Goal: Information Seeking & Learning: Learn about a topic

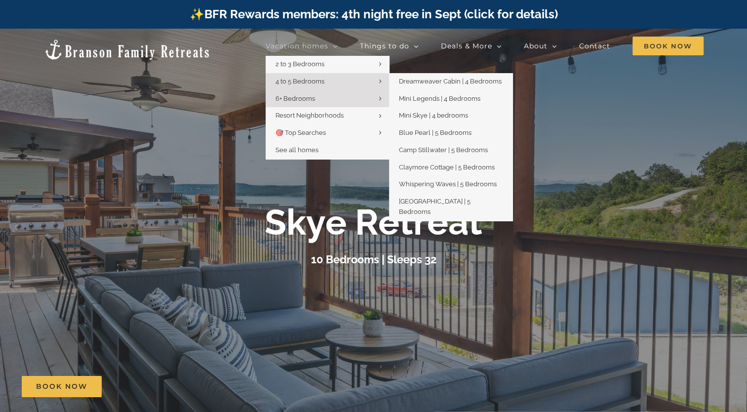
click at [313, 79] on span "4 to 5 Bedrooms" at bounding box center [299, 81] width 49 height 7
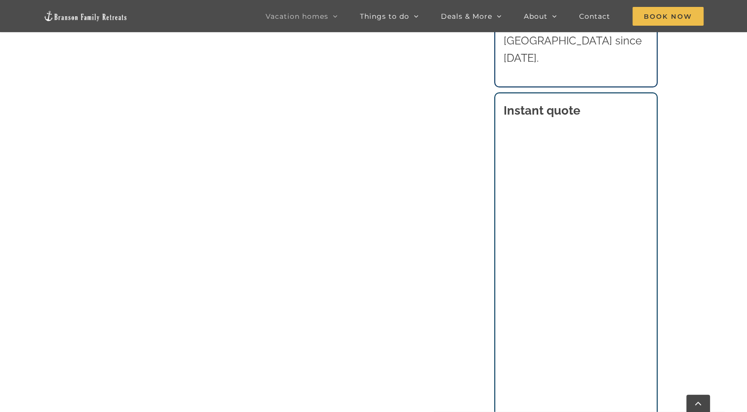
scroll to position [1017, 0]
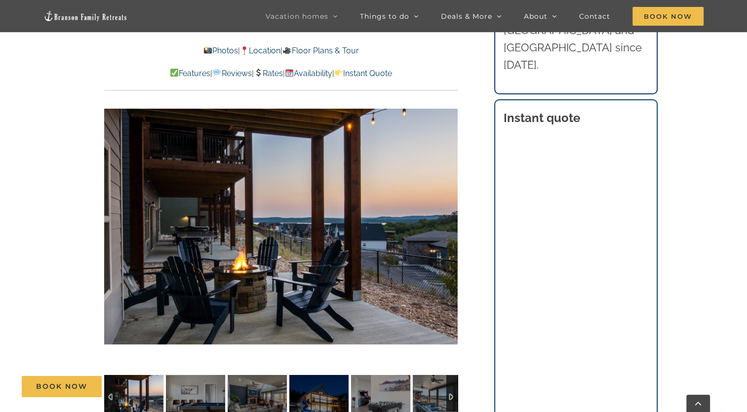
scroll to position [684, 0]
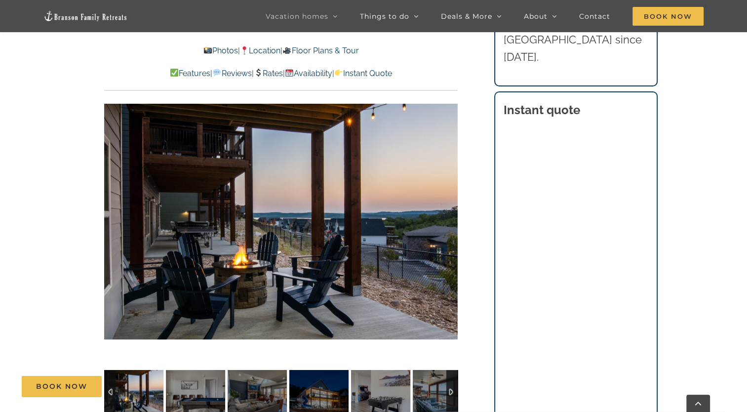
click at [378, 259] on div at bounding box center [280, 221] width 353 height 290
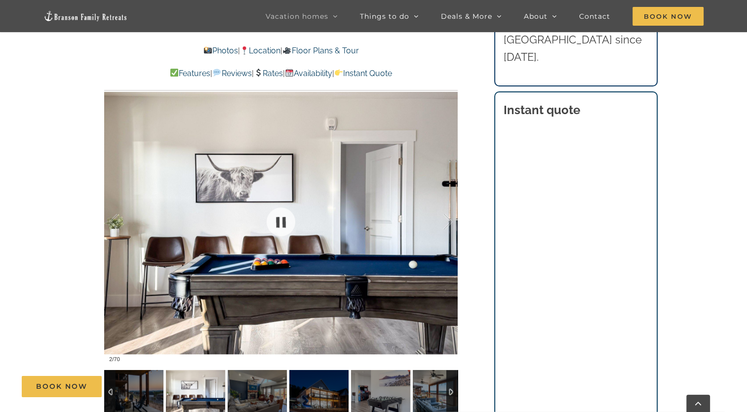
click at [356, 228] on div at bounding box center [280, 221] width 353 height 290
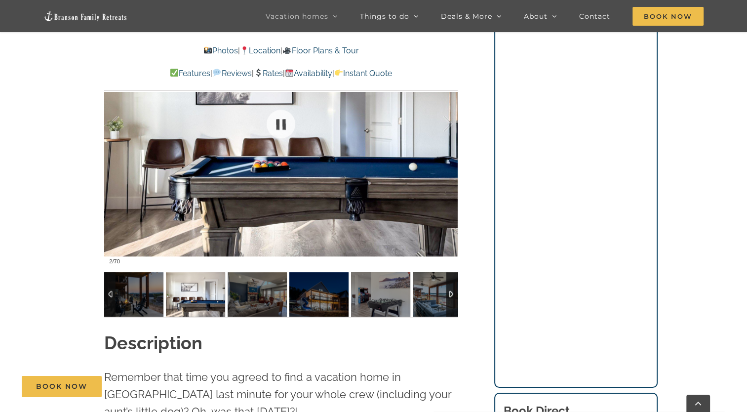
scroll to position [788, 0]
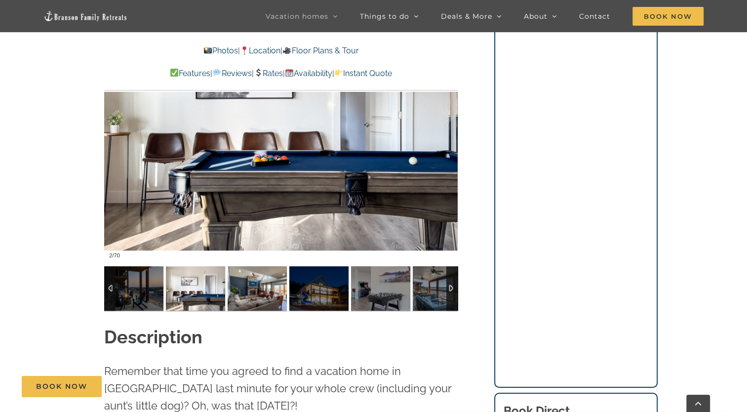
click at [266, 291] on img at bounding box center [257, 288] width 59 height 44
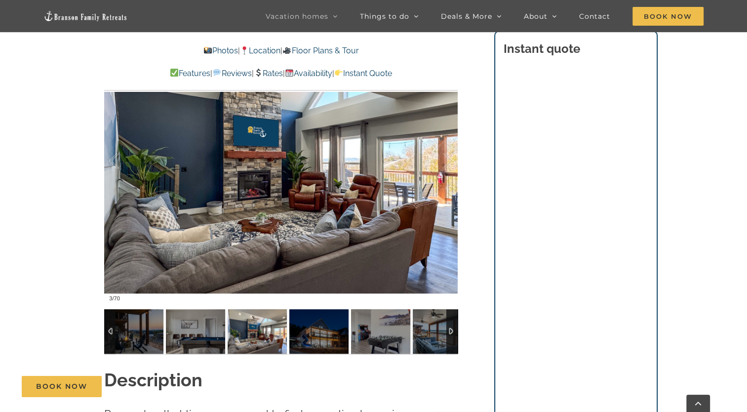
scroll to position [745, 0]
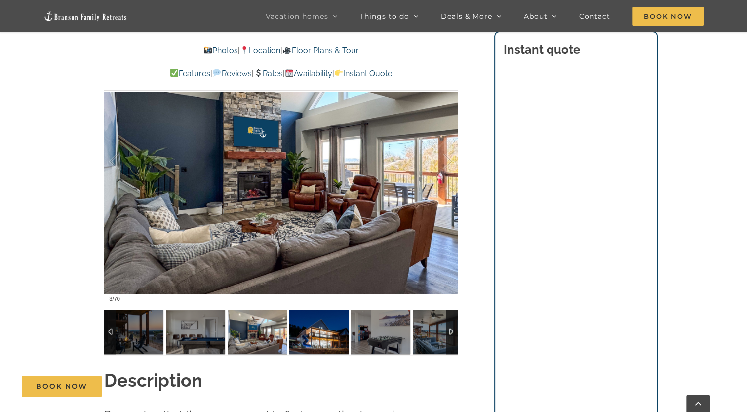
click at [308, 333] on img at bounding box center [318, 332] width 59 height 44
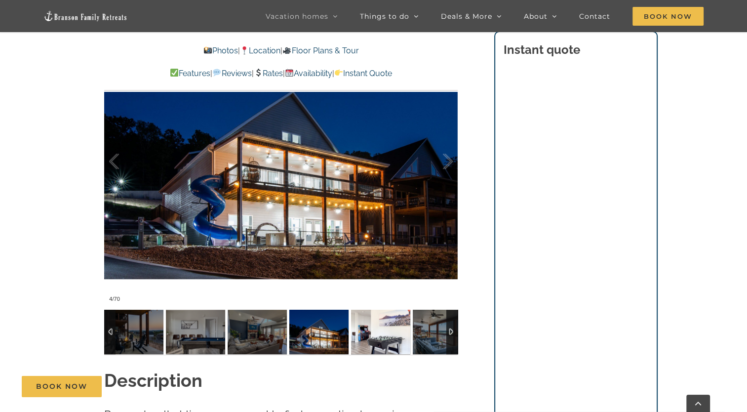
click at [375, 335] on img at bounding box center [380, 332] width 59 height 44
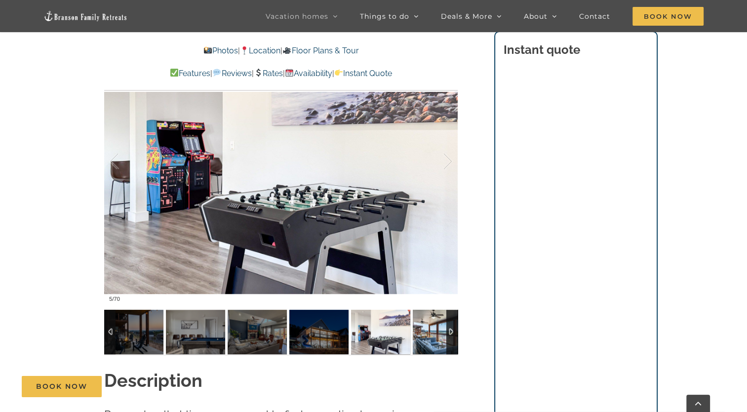
click at [432, 333] on img at bounding box center [442, 332] width 59 height 44
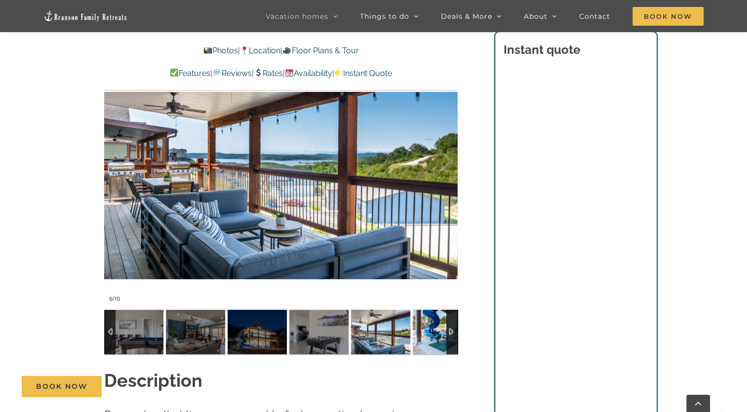
click at [428, 333] on img at bounding box center [442, 332] width 59 height 44
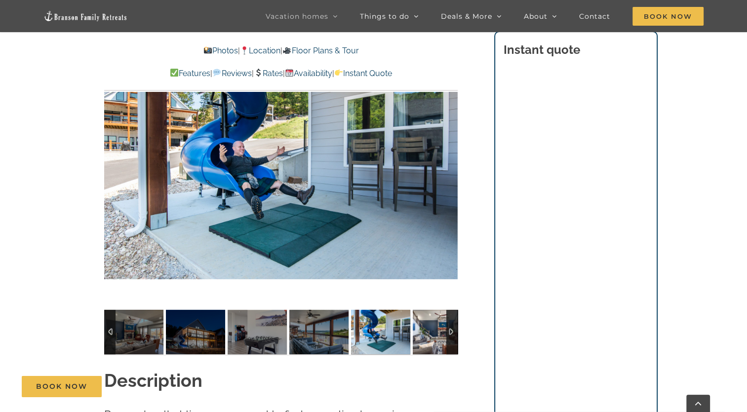
click at [428, 333] on img at bounding box center [442, 332] width 59 height 44
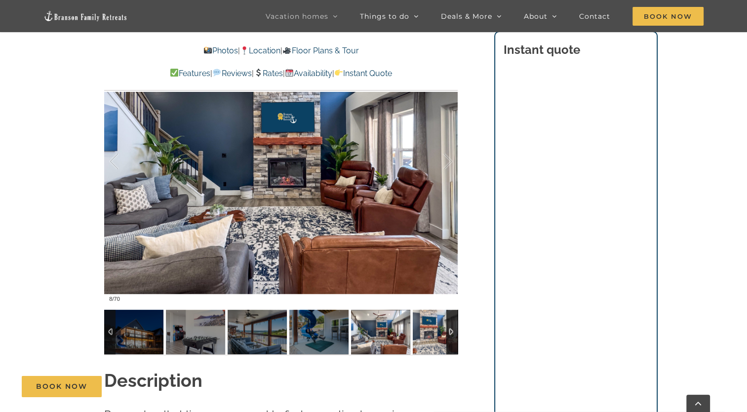
click at [428, 333] on img at bounding box center [442, 332] width 59 height 44
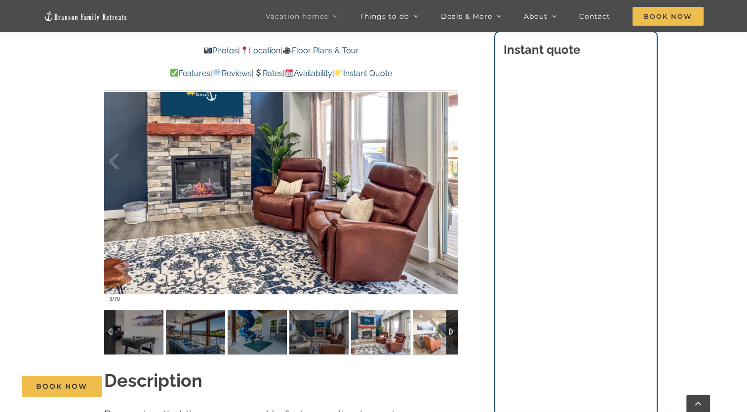
click at [428, 333] on img at bounding box center [442, 332] width 59 height 44
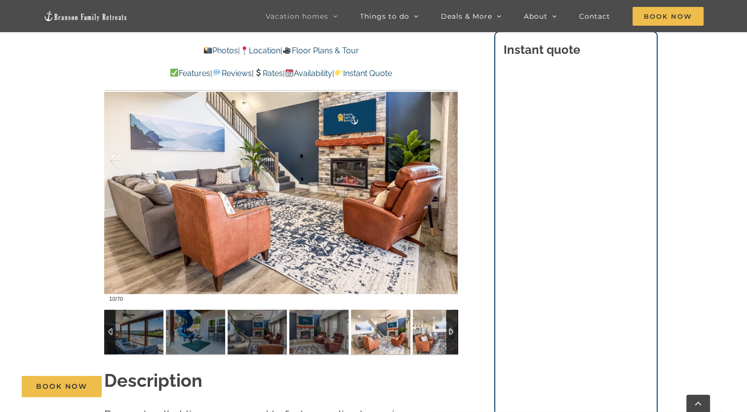
click at [428, 333] on img at bounding box center [442, 332] width 59 height 44
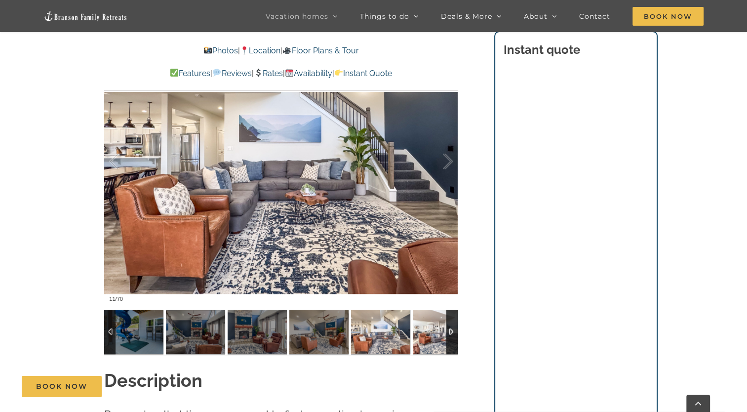
click at [428, 333] on img at bounding box center [442, 332] width 59 height 44
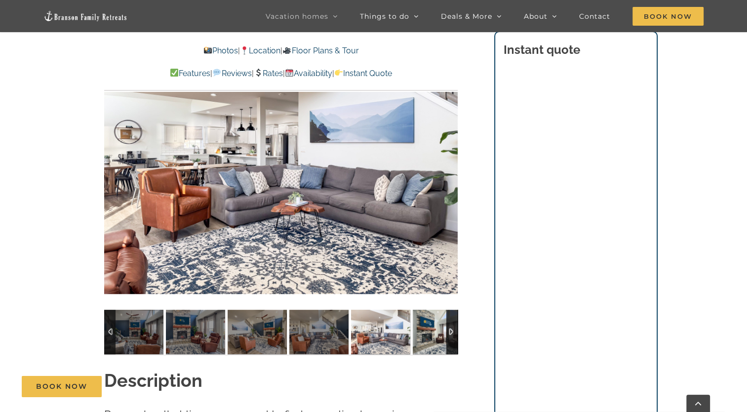
click at [428, 333] on img at bounding box center [442, 332] width 59 height 44
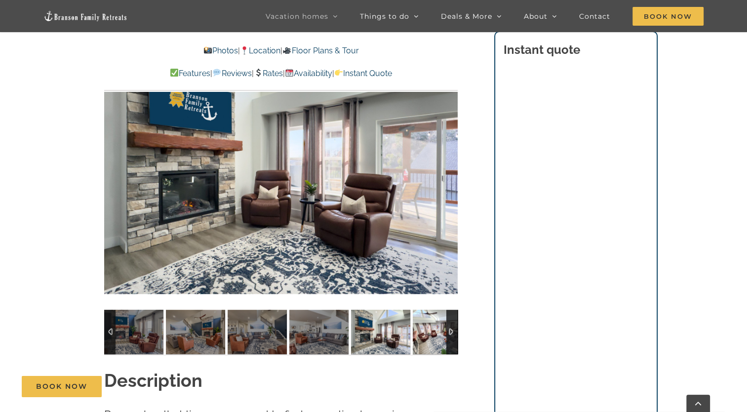
click at [428, 333] on img at bounding box center [442, 332] width 59 height 44
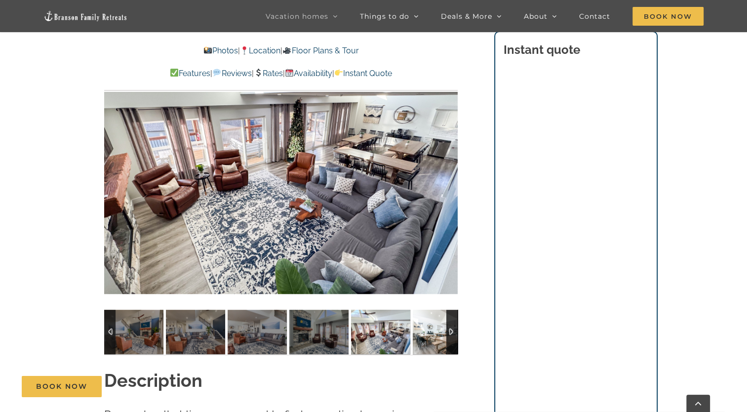
click at [428, 333] on img at bounding box center [442, 332] width 59 height 44
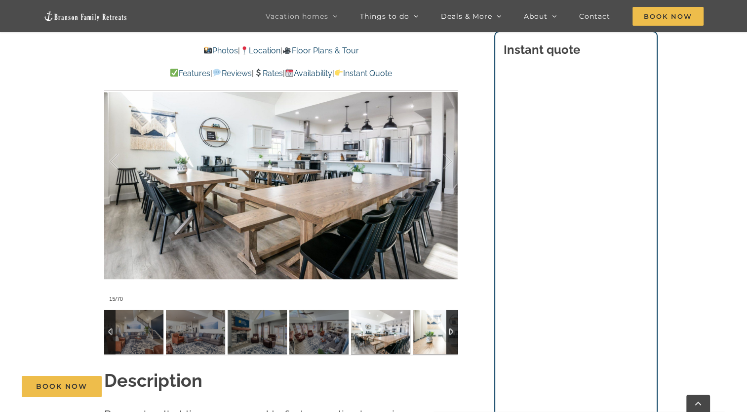
click at [428, 333] on img at bounding box center [442, 332] width 59 height 44
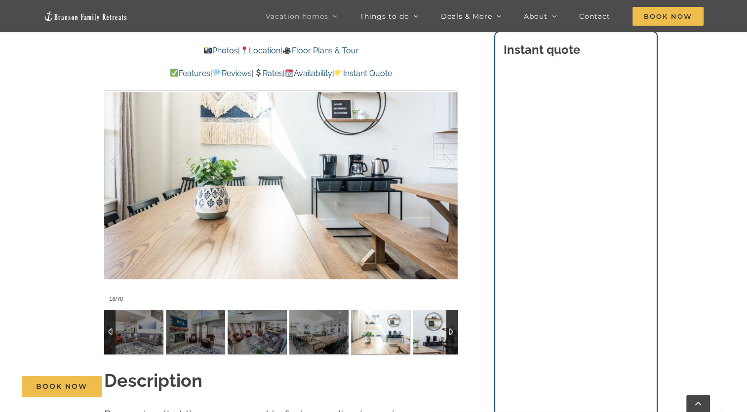
click at [428, 333] on img at bounding box center [442, 332] width 59 height 44
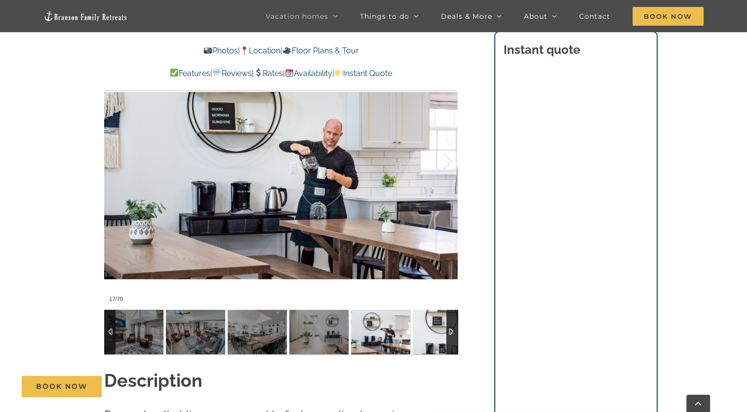
click at [428, 333] on img at bounding box center [442, 332] width 59 height 44
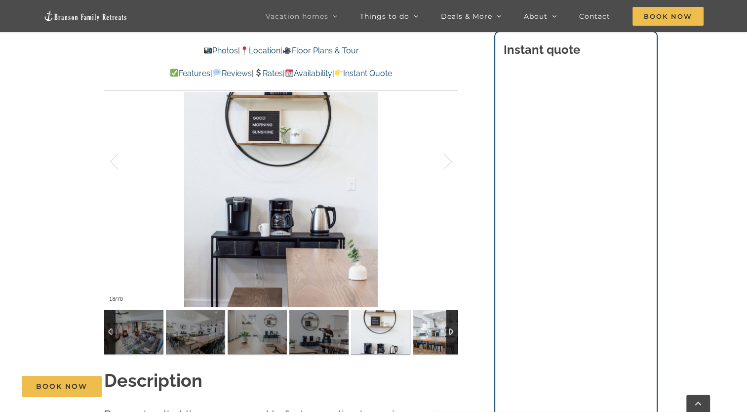
click at [428, 333] on img at bounding box center [442, 332] width 59 height 44
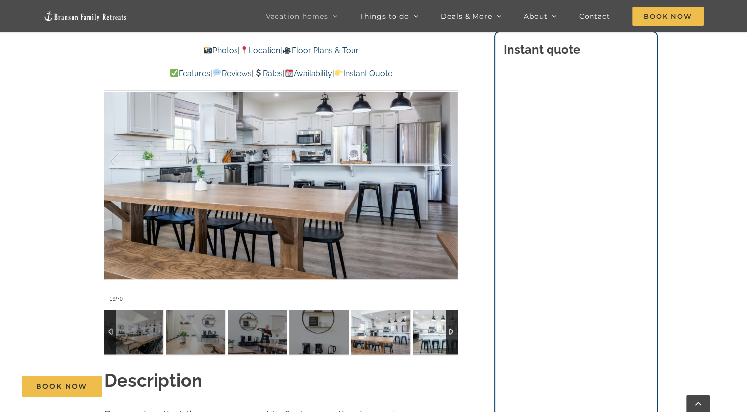
click at [428, 333] on img at bounding box center [442, 332] width 59 height 44
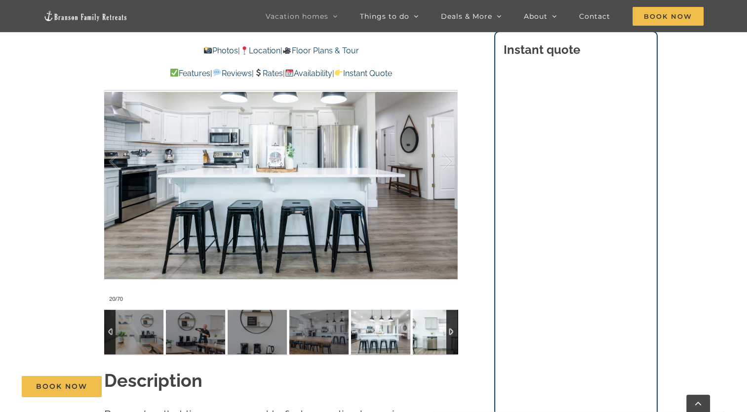
click at [428, 333] on img at bounding box center [442, 332] width 59 height 44
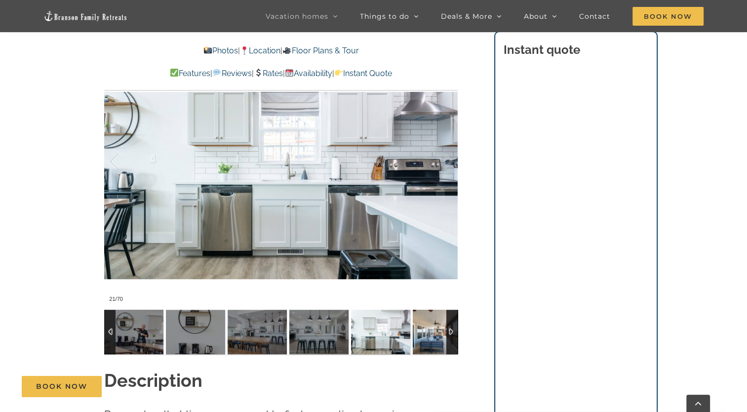
click at [428, 333] on img at bounding box center [442, 332] width 59 height 44
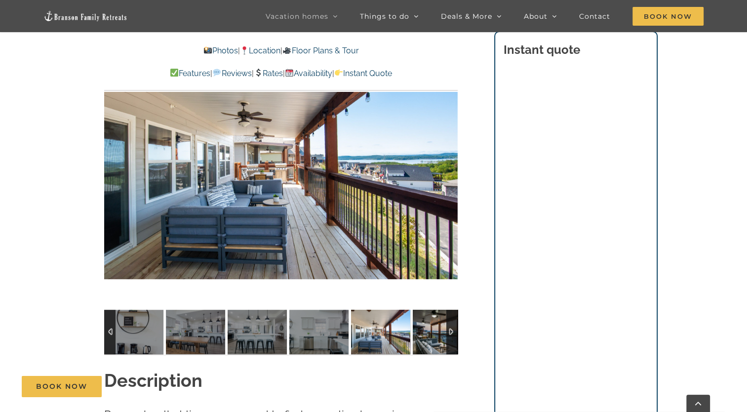
click at [428, 333] on img at bounding box center [442, 332] width 59 height 44
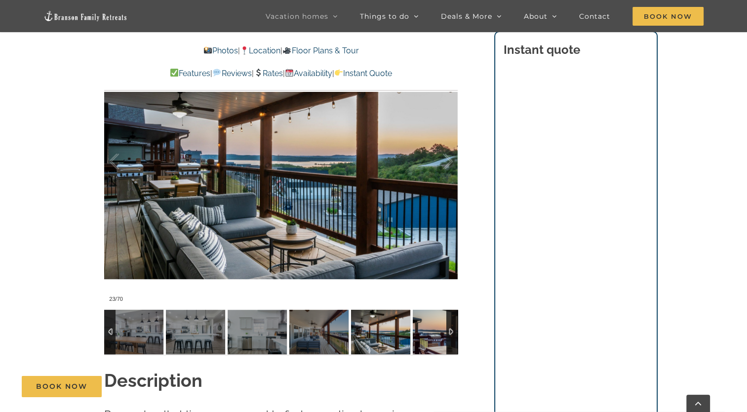
click at [428, 333] on img at bounding box center [442, 332] width 59 height 44
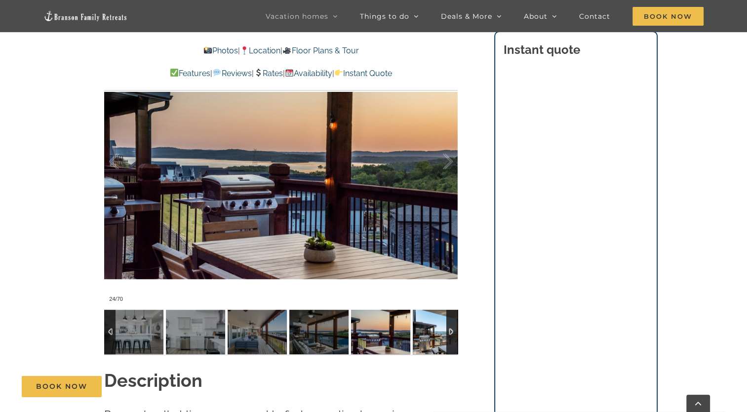
click at [428, 333] on img at bounding box center [442, 332] width 59 height 44
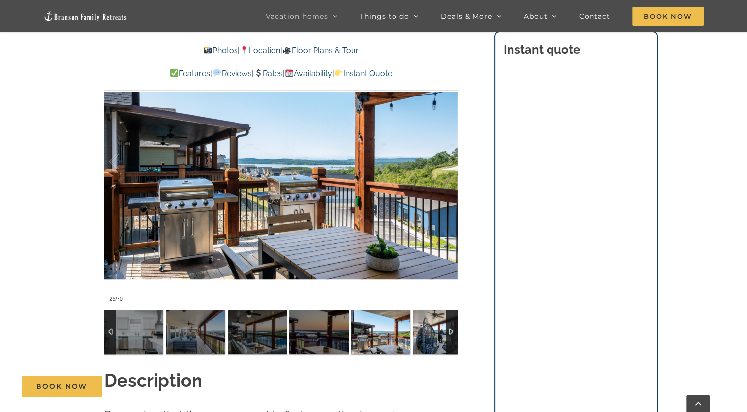
click at [428, 333] on img at bounding box center [442, 332] width 59 height 44
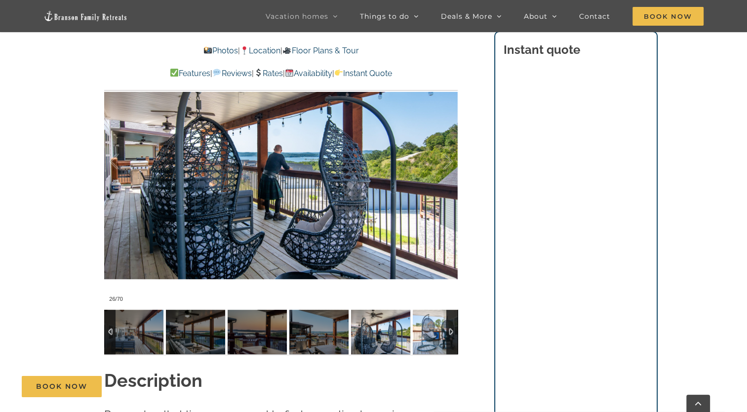
click at [428, 333] on img at bounding box center [442, 332] width 59 height 44
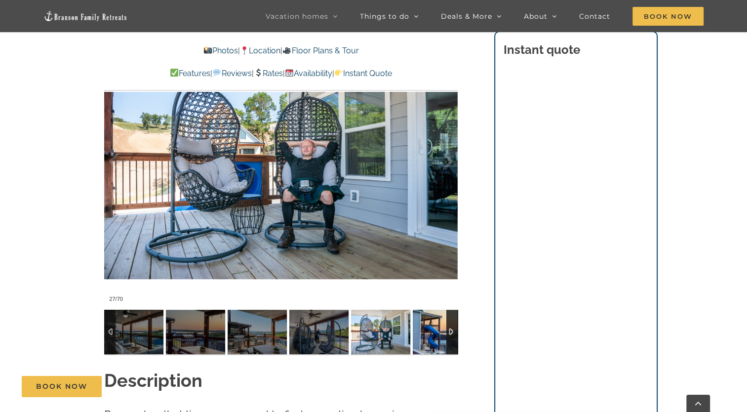
click at [428, 333] on img at bounding box center [442, 332] width 59 height 44
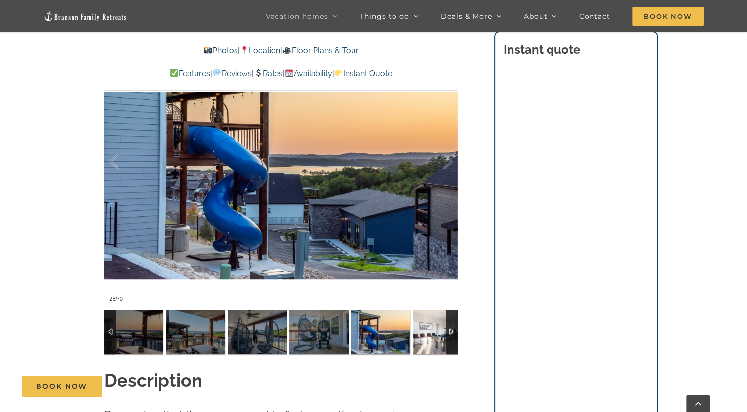
click at [428, 333] on img at bounding box center [442, 332] width 59 height 44
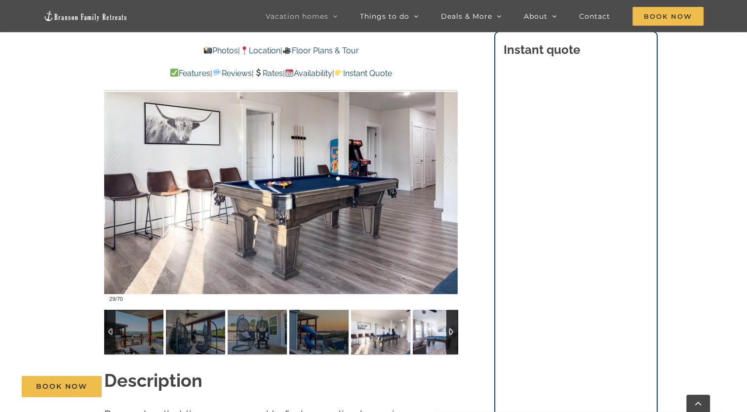
click at [428, 333] on img at bounding box center [442, 332] width 59 height 44
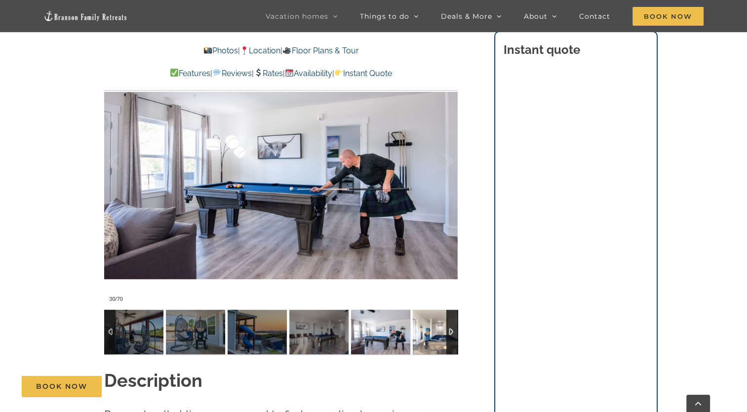
click at [428, 333] on img at bounding box center [442, 332] width 59 height 44
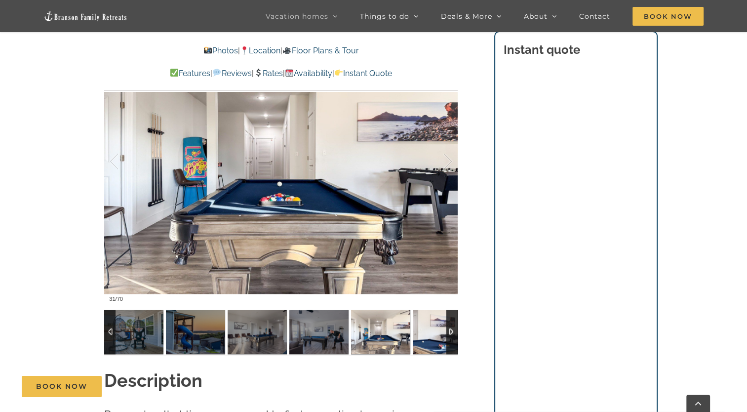
click at [428, 333] on img at bounding box center [442, 332] width 59 height 44
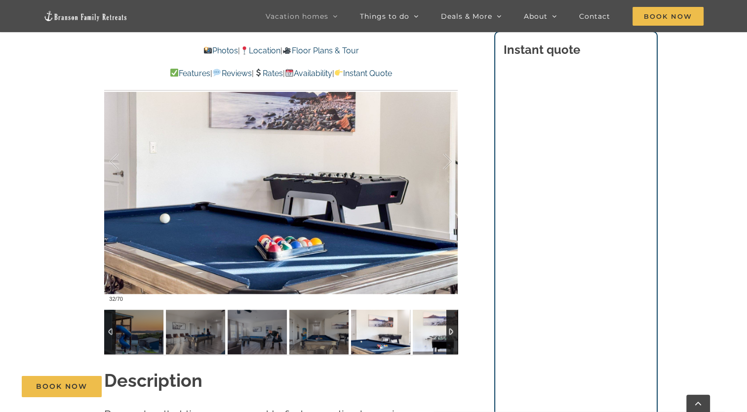
click at [428, 333] on img at bounding box center [442, 332] width 59 height 44
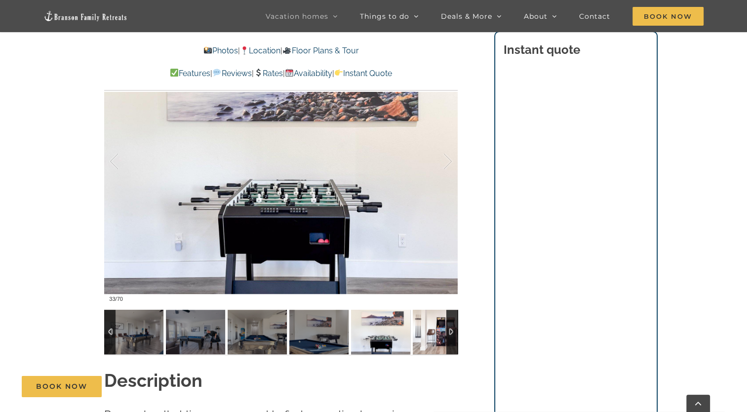
click at [428, 333] on img at bounding box center [442, 332] width 59 height 44
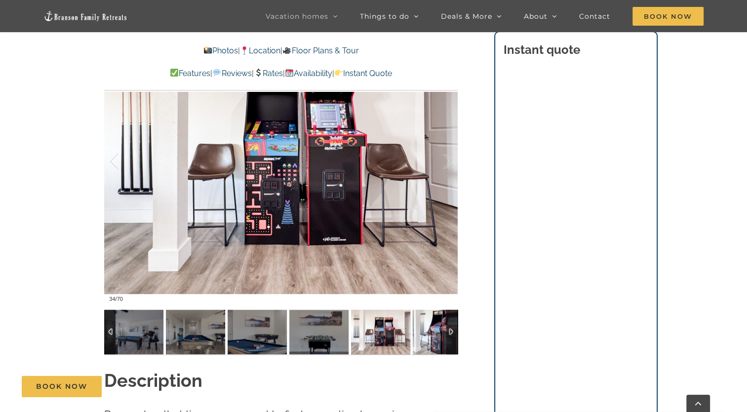
click at [428, 333] on img at bounding box center [442, 332] width 59 height 44
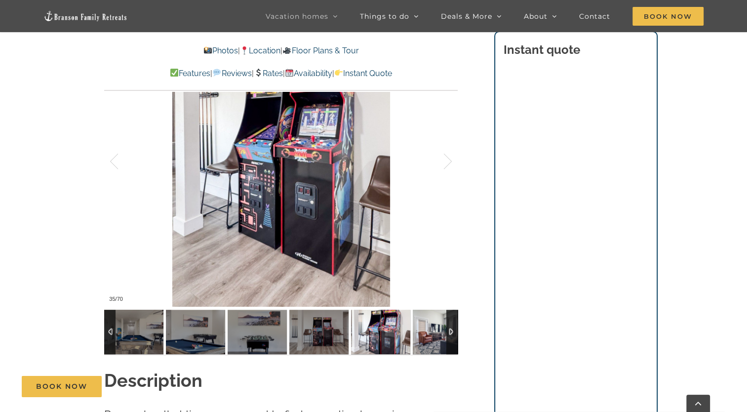
click at [428, 333] on img at bounding box center [442, 332] width 59 height 44
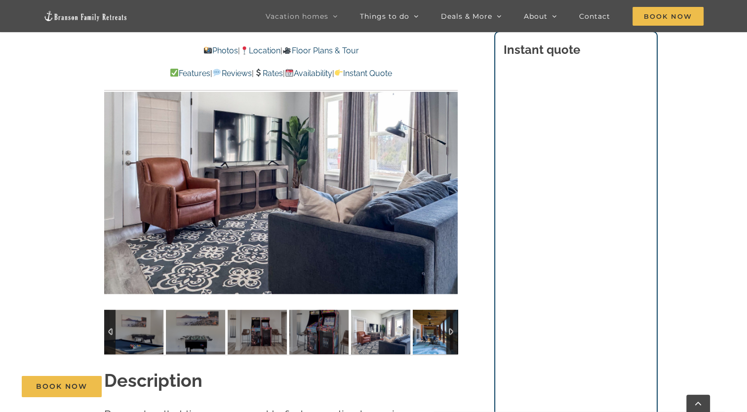
click at [428, 333] on img at bounding box center [442, 332] width 59 height 44
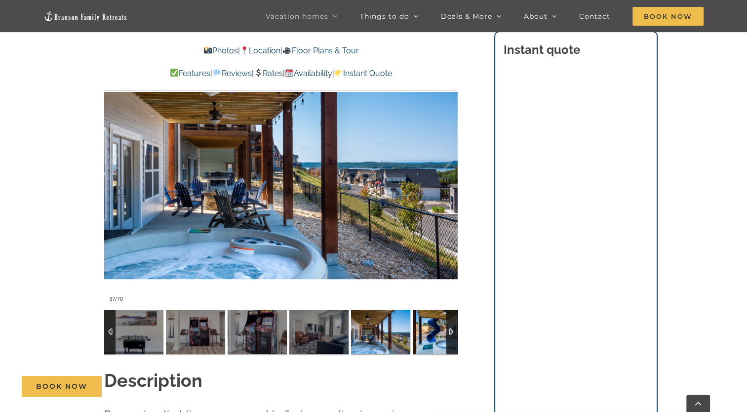
click at [428, 333] on img at bounding box center [442, 332] width 59 height 44
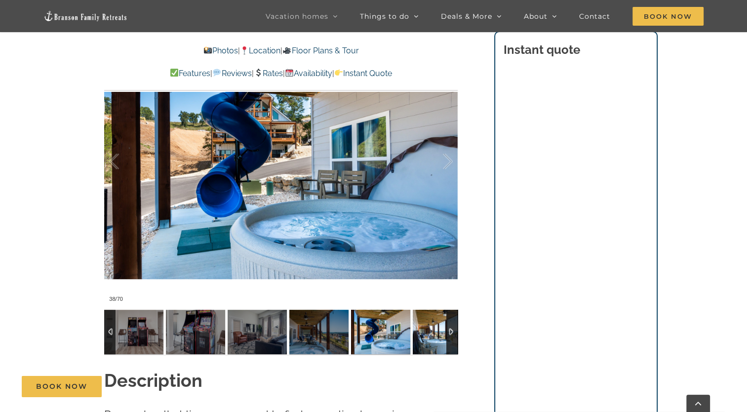
click at [428, 333] on img at bounding box center [442, 332] width 59 height 44
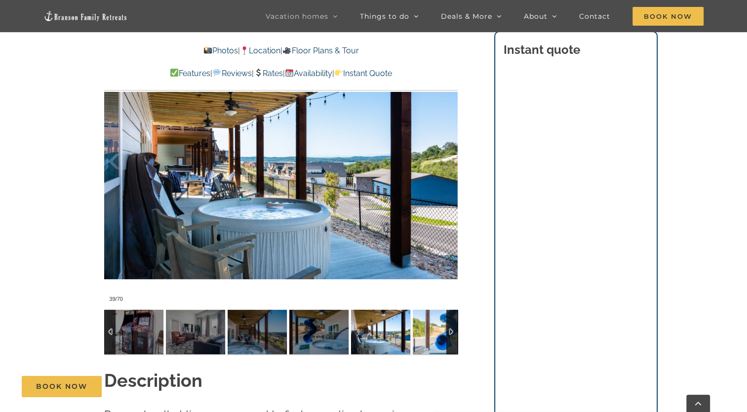
click at [428, 333] on img at bounding box center [442, 332] width 59 height 44
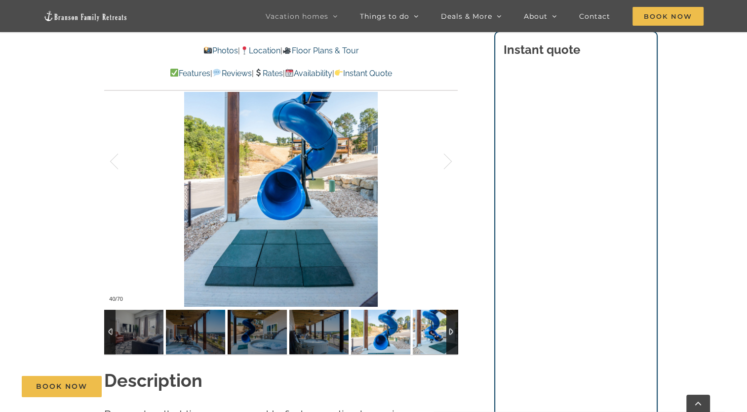
click at [428, 333] on img at bounding box center [442, 332] width 59 height 44
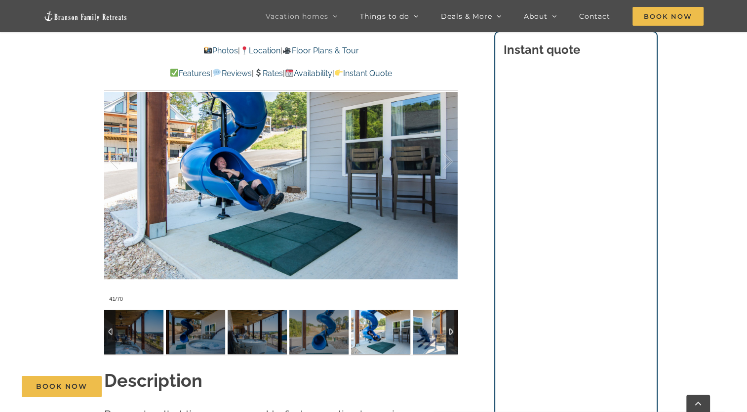
click at [428, 333] on img at bounding box center [442, 332] width 59 height 44
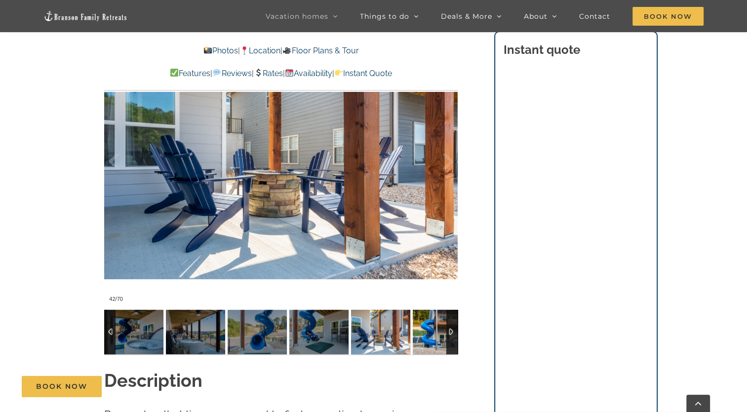
click at [428, 333] on img at bounding box center [442, 332] width 59 height 44
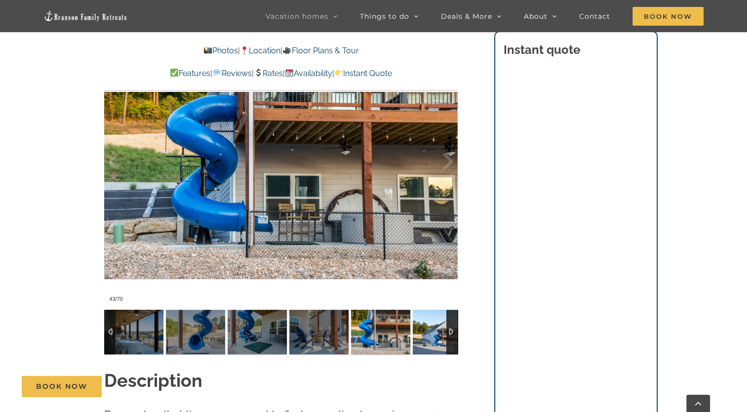
click at [428, 333] on img at bounding box center [442, 332] width 59 height 44
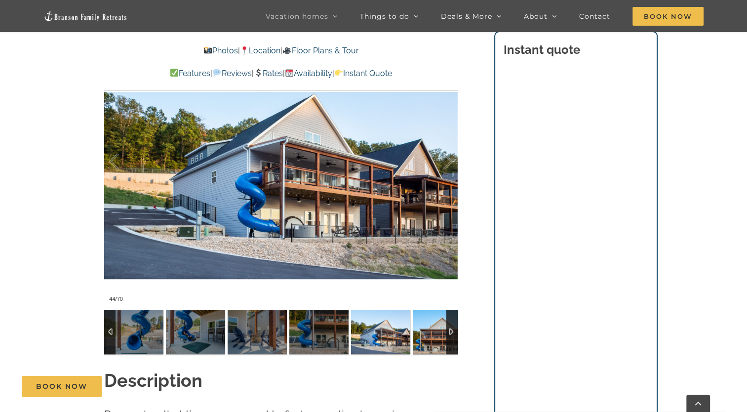
click at [428, 333] on img at bounding box center [442, 332] width 59 height 44
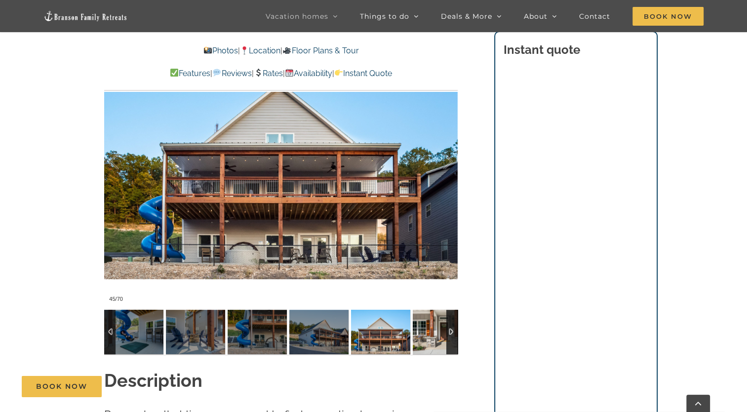
click at [428, 333] on img at bounding box center [442, 332] width 59 height 44
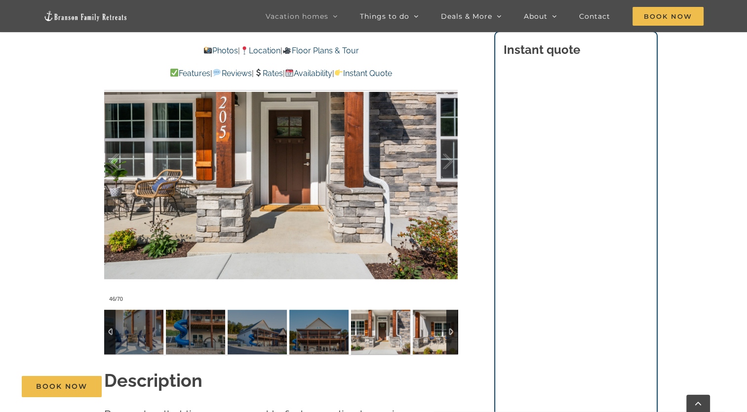
click at [428, 333] on img at bounding box center [442, 332] width 59 height 44
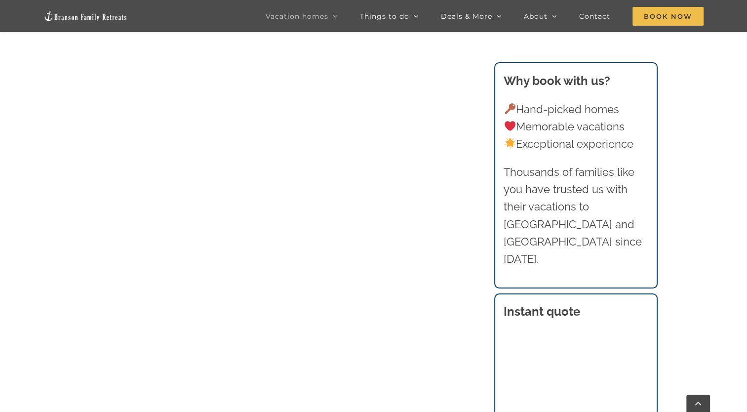
scroll to position [682, 0]
